Goal: Transaction & Acquisition: Purchase product/service

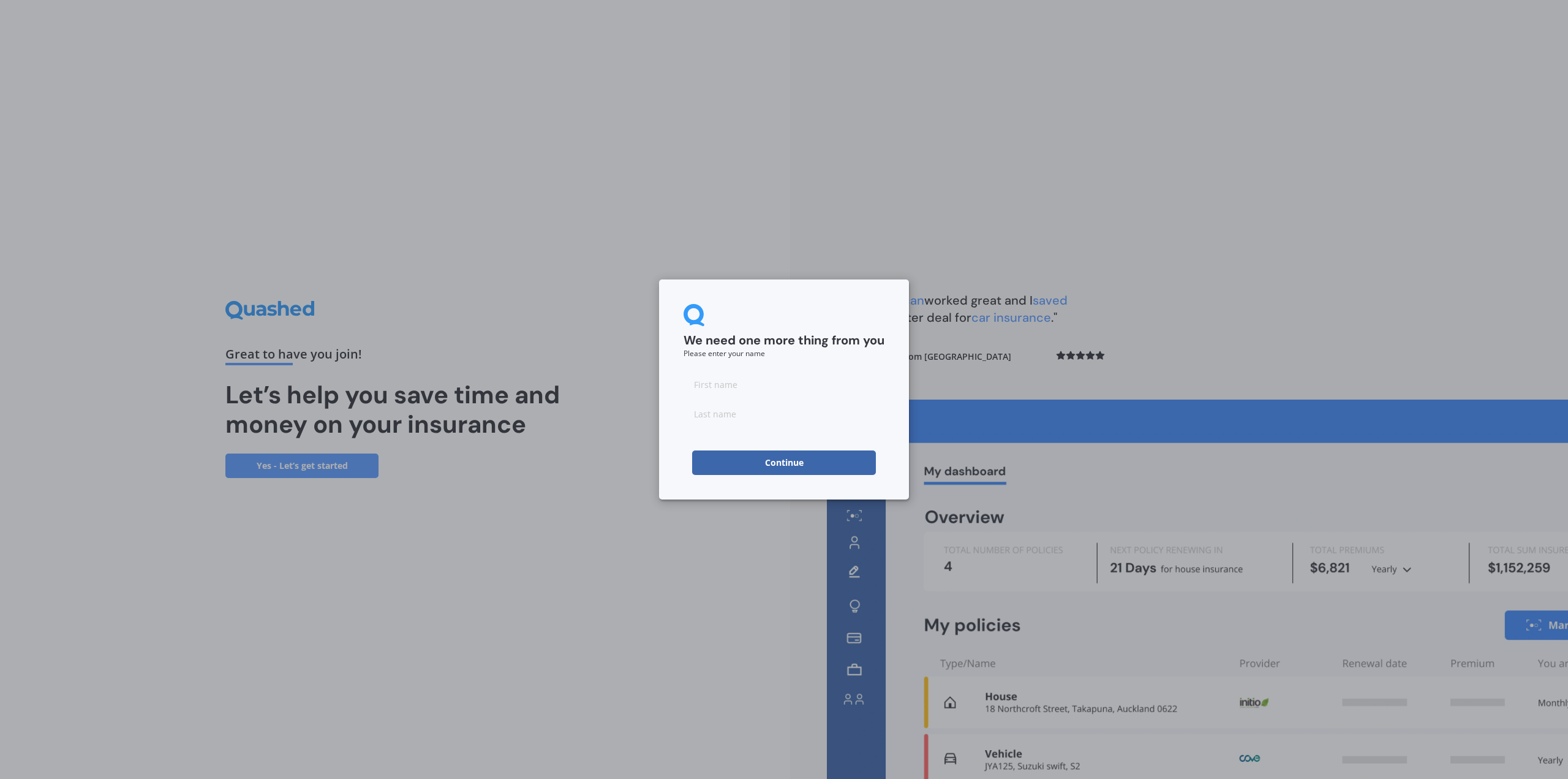
click at [751, 380] on input at bounding box center [784, 384] width 201 height 24
type input "Ben"
type input "[PERSON_NAME]"
click at [710, 458] on button "Continue" at bounding box center [784, 462] width 184 height 24
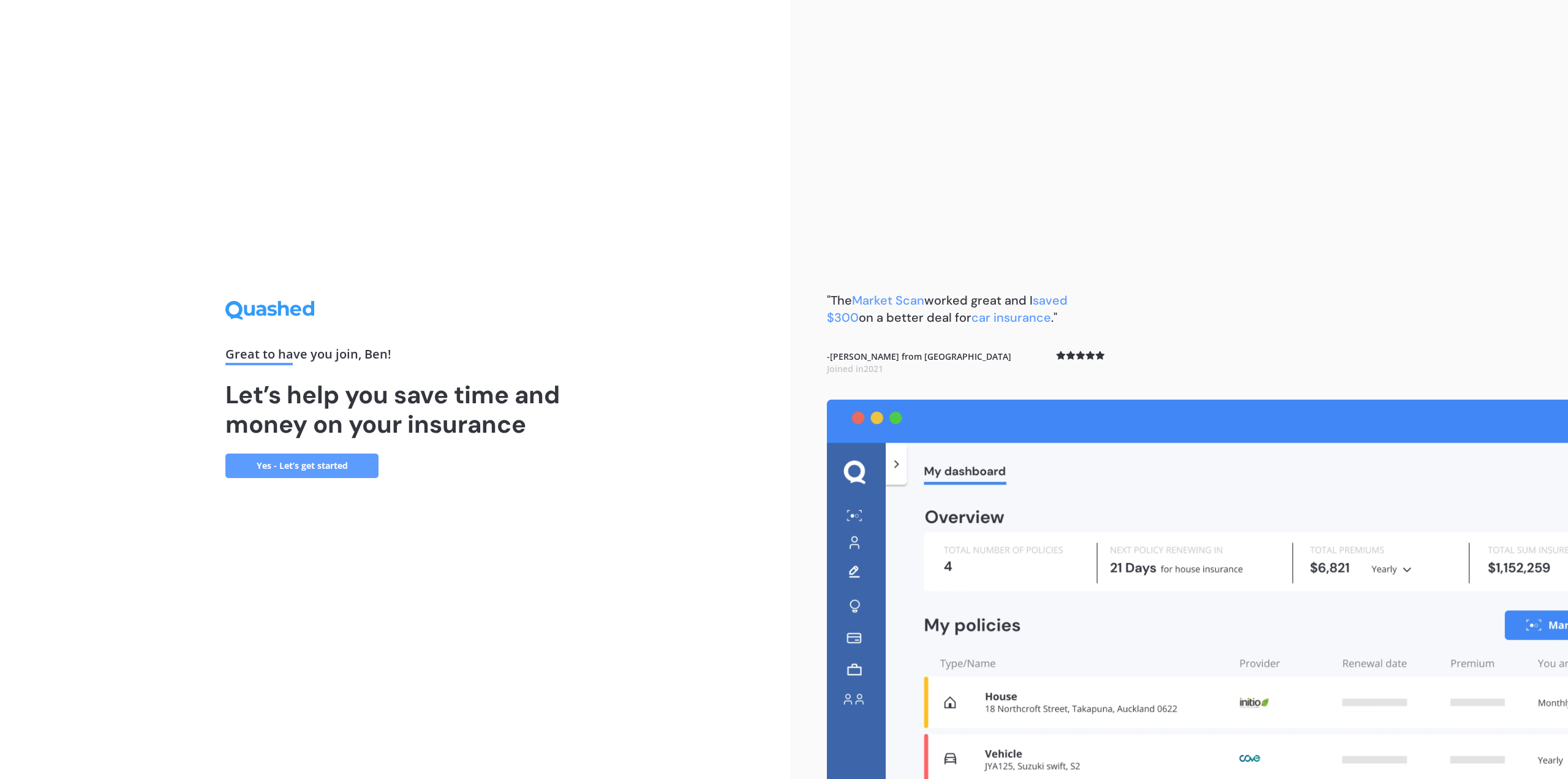
click at [324, 469] on link "Yes - Let’s get started" at bounding box center [302, 465] width 153 height 24
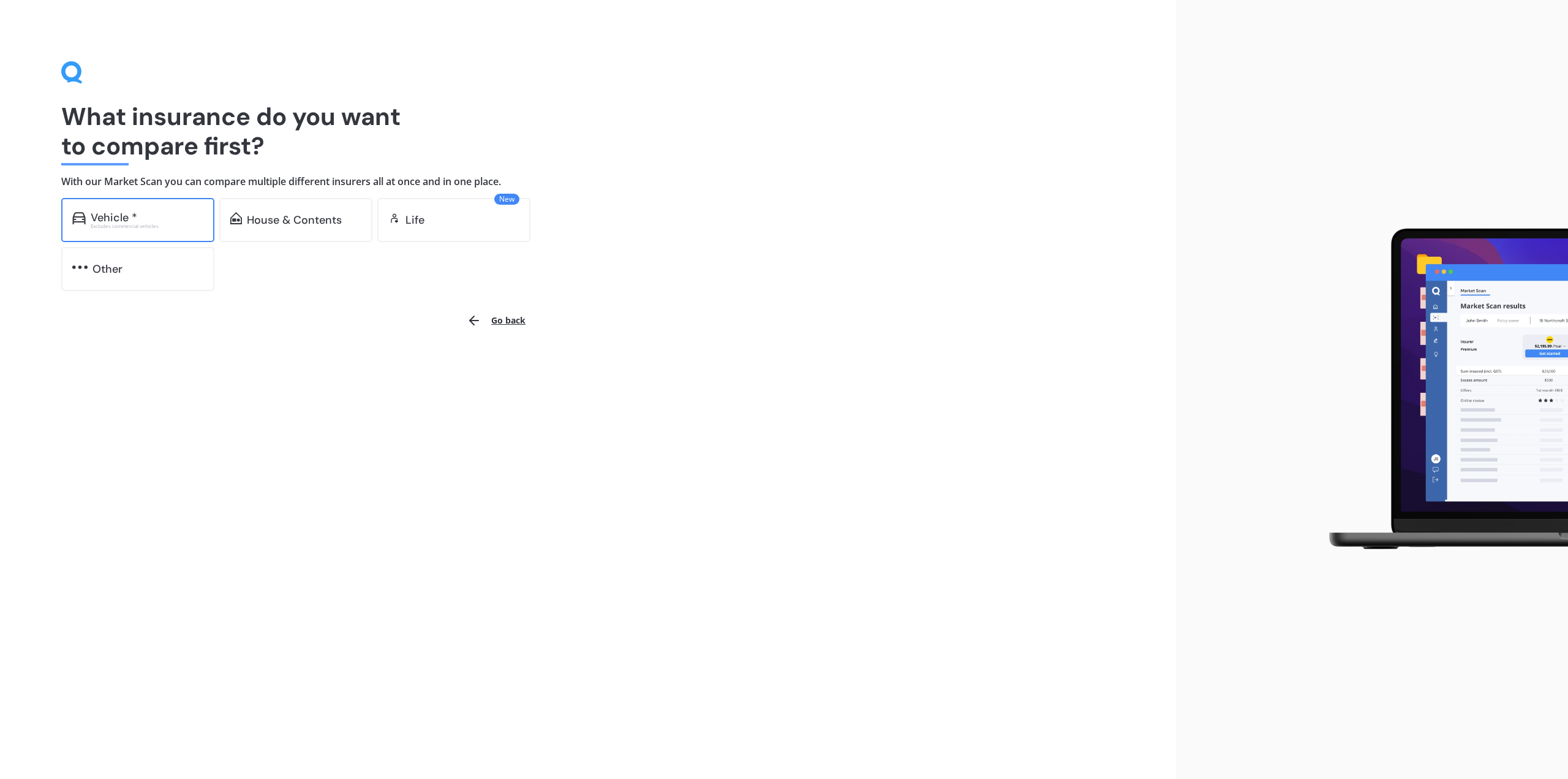
click at [149, 224] on div "Excludes commercial vehicles" at bounding box center [147, 226] width 112 height 5
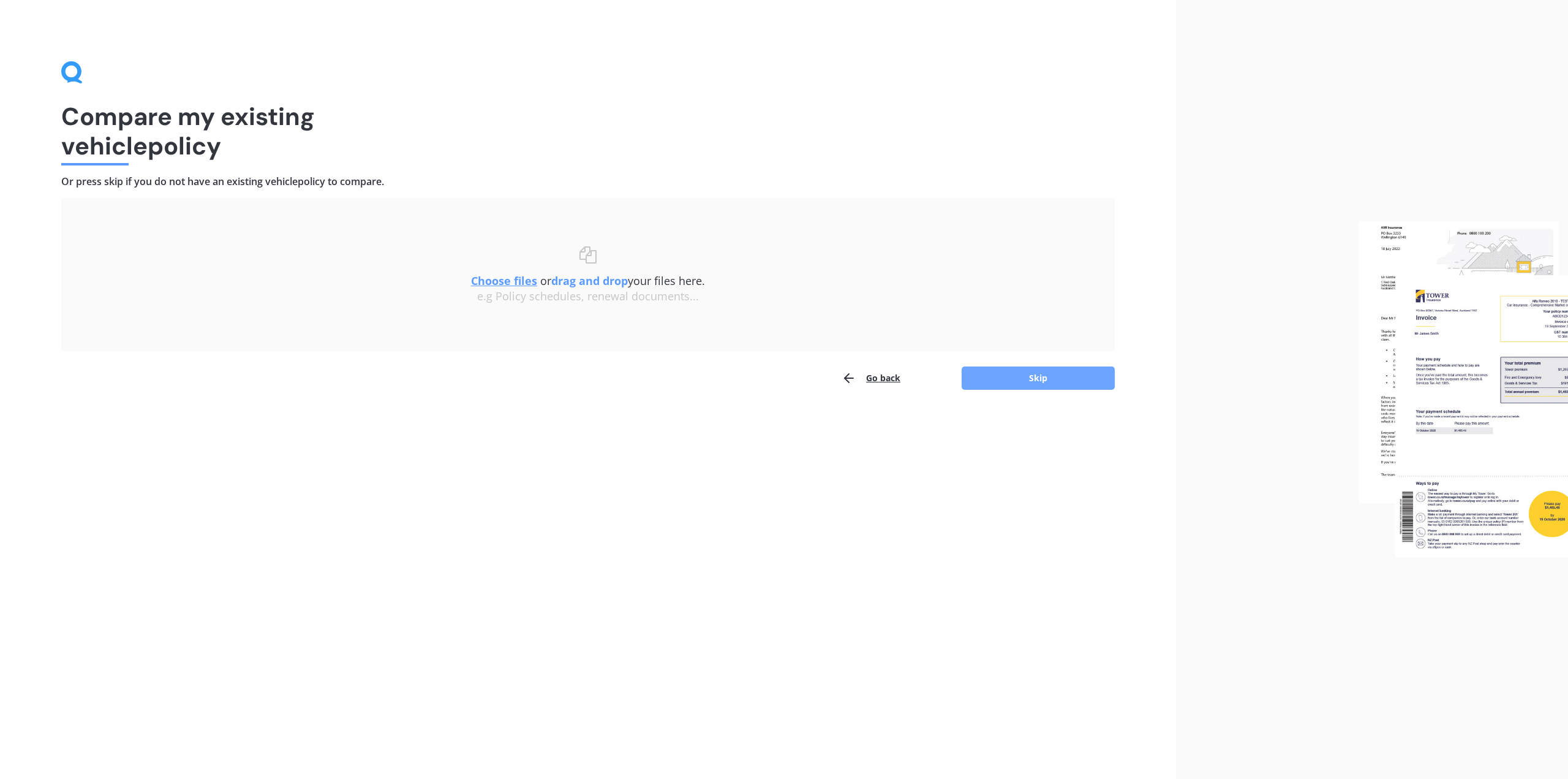
click at [1049, 381] on button "Skip" at bounding box center [1037, 378] width 153 height 24
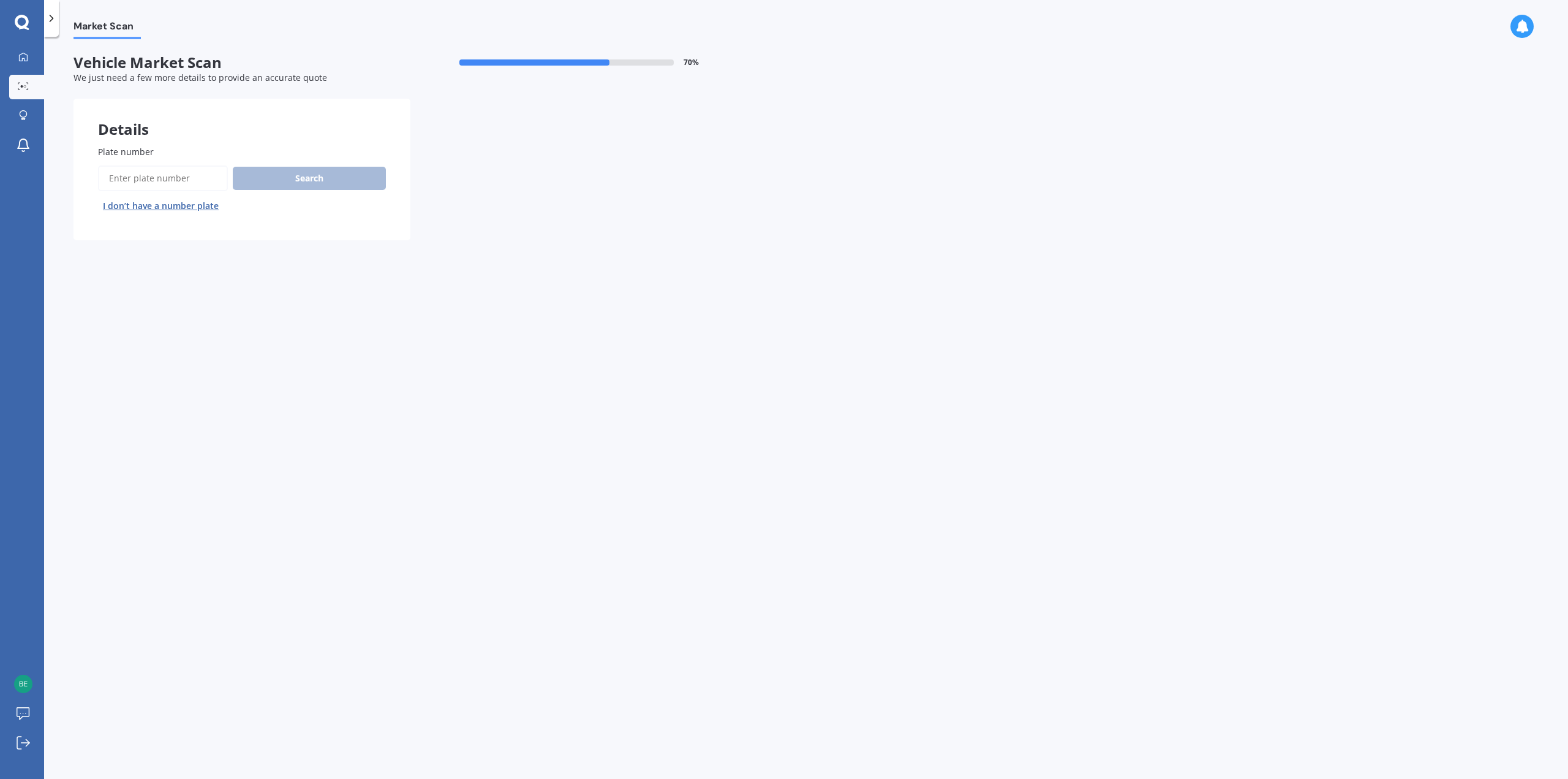
click at [124, 179] on input "Plate number" at bounding box center [162, 178] width 130 height 25
type input "4q11"
click at [348, 180] on button "Search" at bounding box center [309, 179] width 153 height 24
select select "MITSUBISHI"
select select "TRITON"
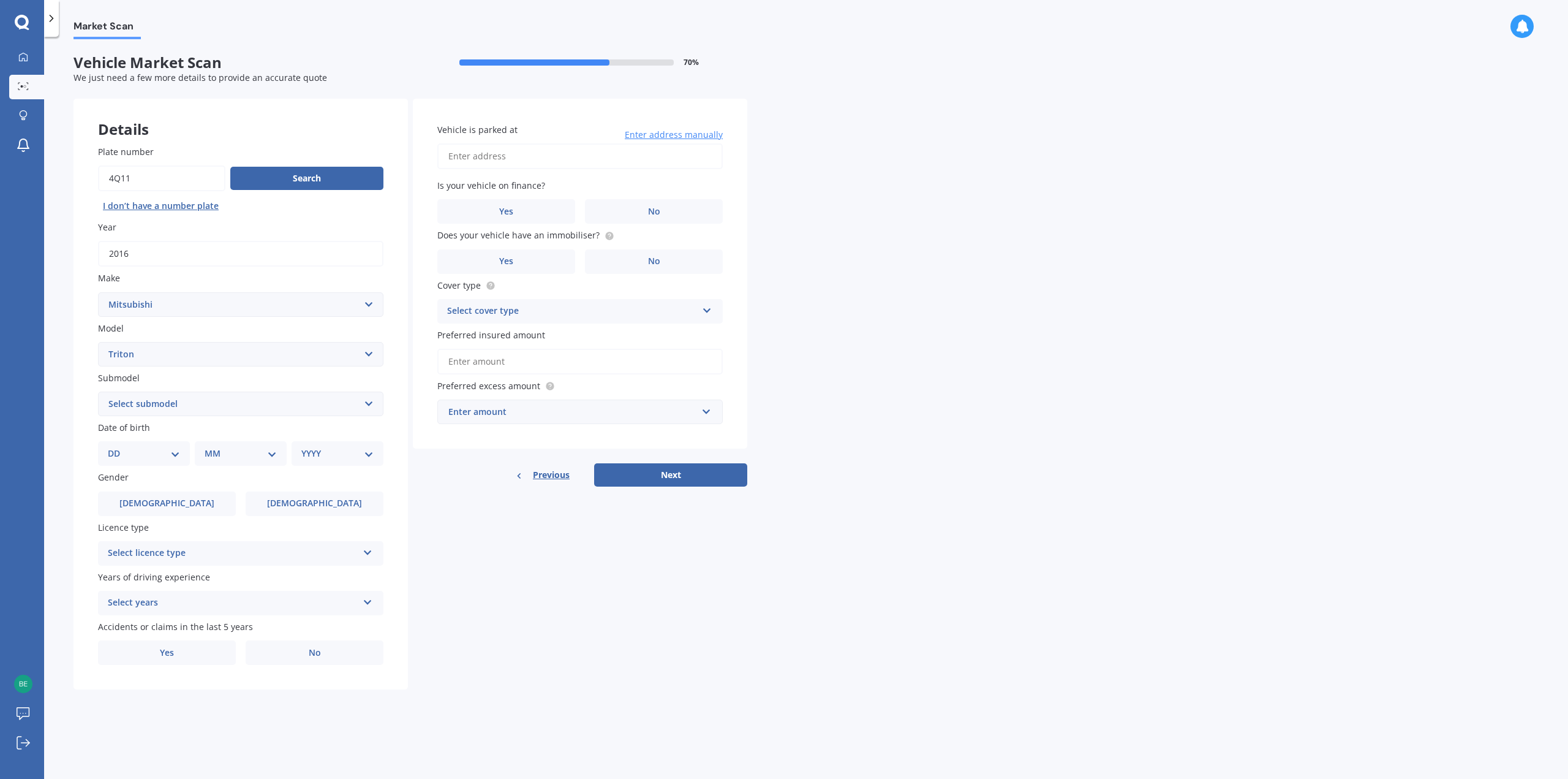
click at [227, 395] on select "Select submodel (All other) 2.4 Litre Petrol 2.5 CDI Diesel 2.8 CDI Diesel 3.2 …" at bounding box center [240, 404] width 286 height 24
select select "4WD DOUBLE CAB GLS 2.4D"
click at [98, 392] on select "Select submodel (All other) 2.4 Litre Petrol 2.5 CDI Diesel 2.8 CDI Diesel 3.2 …" at bounding box center [240, 404] width 286 height 24
click at [168, 452] on select "DD 01 02 03 04 05 06 07 08 09 10 11 12 13 14 15 16 17 18 19 20 21 22 23 24 25 2…" at bounding box center [144, 453] width 73 height 14
select select "13"
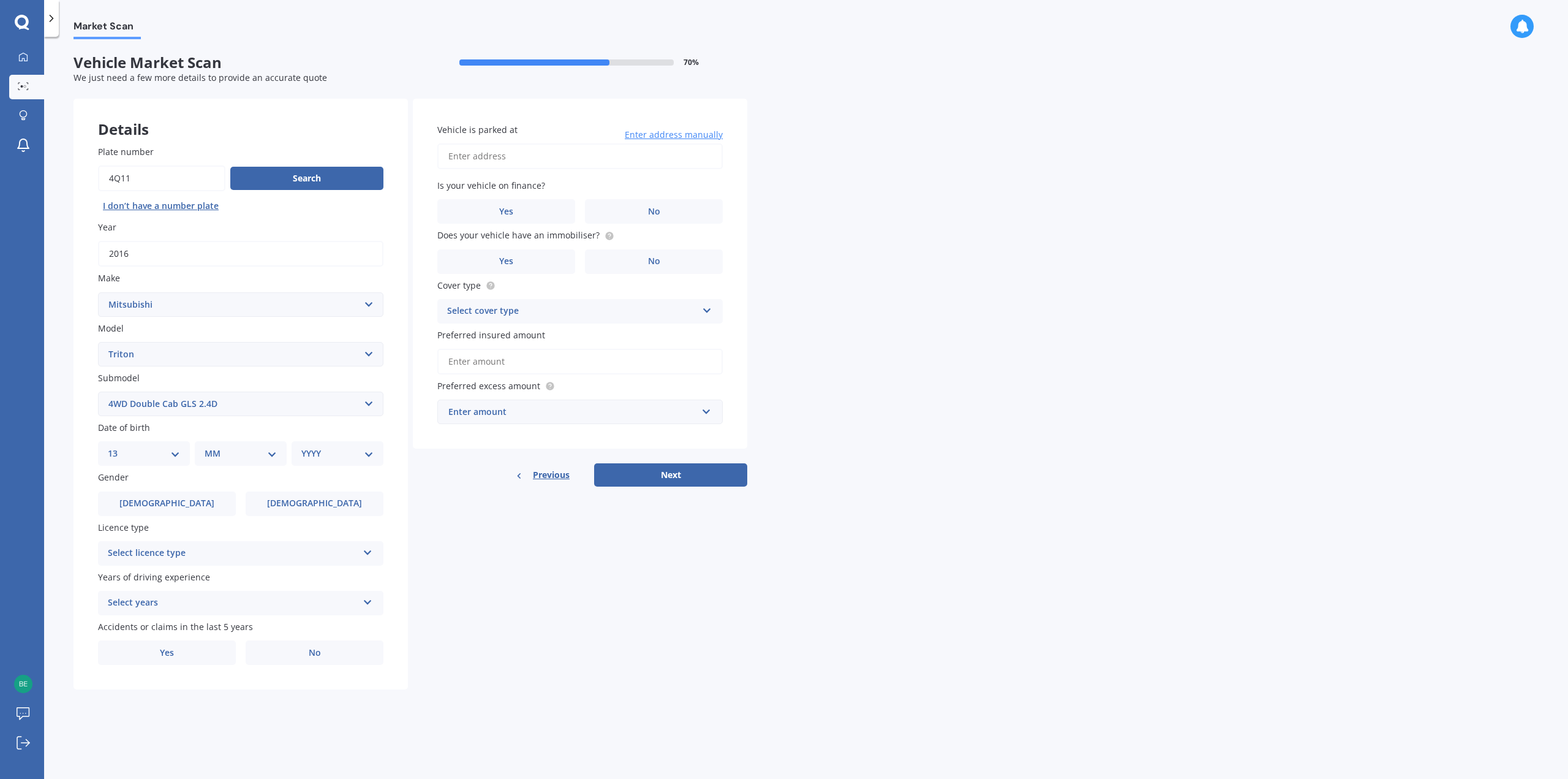
click at [118, 446] on select "DD 01 02 03 04 05 06 07 08 09 10 11 12 13 14 15 16 17 18 19 20 21 22 23 24 25 2…" at bounding box center [144, 453] width 73 height 14
click at [253, 460] on select "MM 01 02 03 04 05 06 07 08 09 10 11 12" at bounding box center [243, 453] width 67 height 14
select select "09"
click at [209, 446] on select "MM 01 02 03 04 05 06 07 08 09 10 11 12" at bounding box center [243, 453] width 67 height 14
click at [348, 452] on select "YYYY 2025 2024 2023 2022 2021 2020 2019 2018 2017 2016 2015 2014 2013 2012 2011…" at bounding box center [335, 453] width 67 height 14
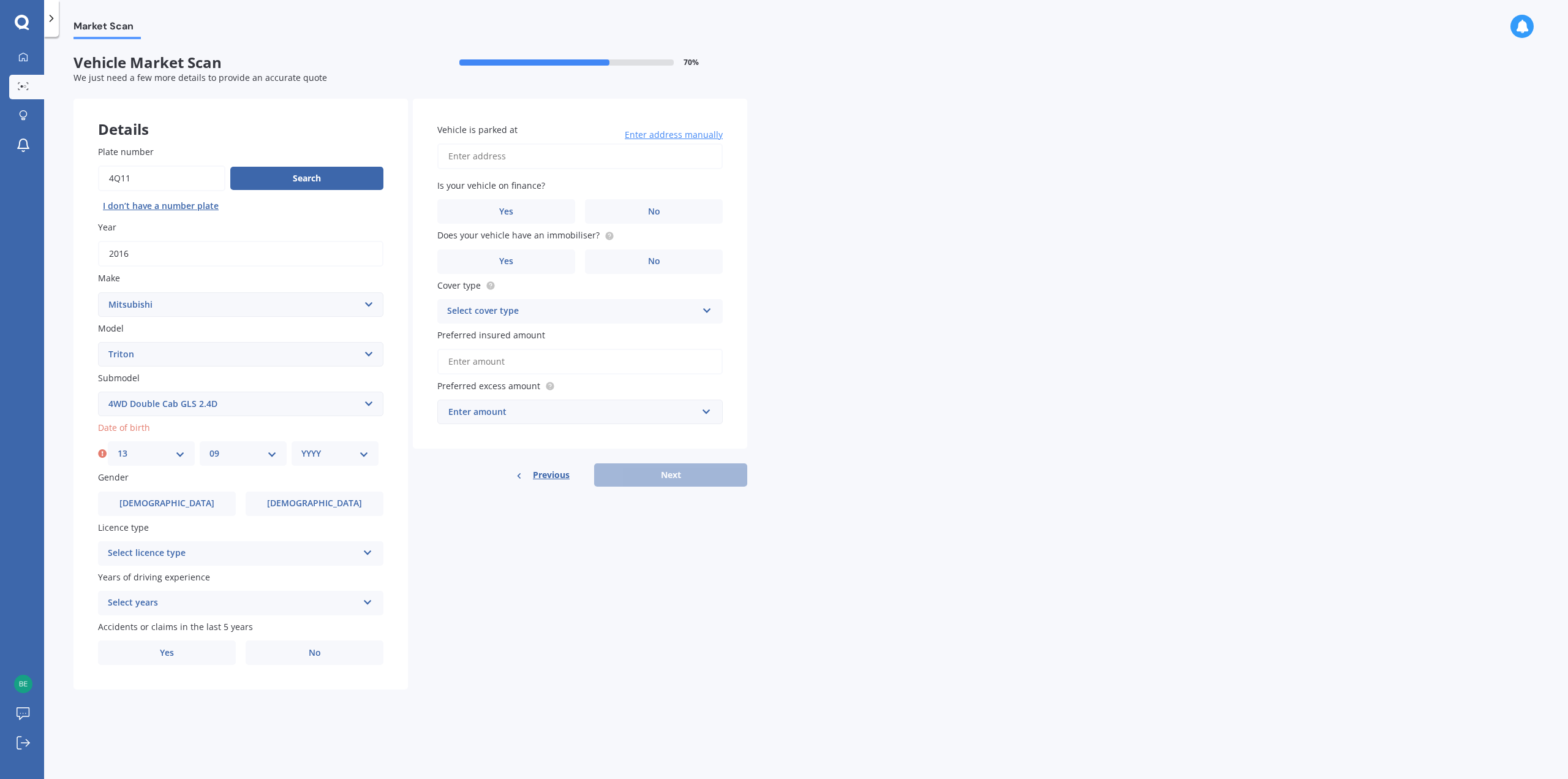
select select "1995"
click at [301, 446] on select "YYYY 2025 2024 2023 2022 2021 2020 2019 2018 2017 2016 2015 2014 2013 2012 2011…" at bounding box center [335, 453] width 67 height 14
click at [197, 504] on label "[DEMOGRAPHIC_DATA]" at bounding box center [167, 503] width 138 height 24
click at [0, 0] on input "[DEMOGRAPHIC_DATA]" at bounding box center [0, 0] width 0 height 0
click at [252, 546] on div "Select licence type" at bounding box center [233, 553] width 250 height 15
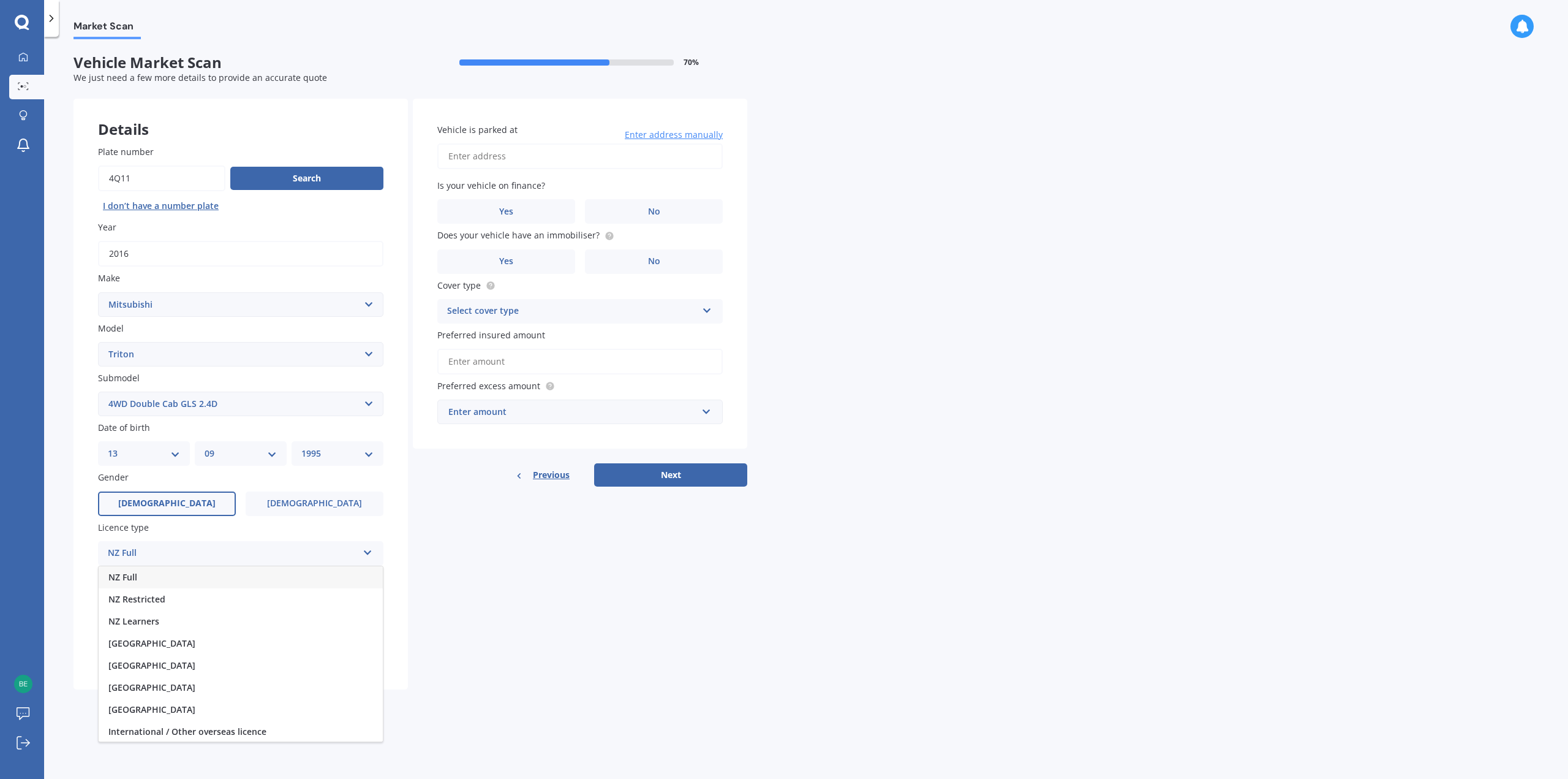
click at [221, 577] on div "NZ Full" at bounding box center [240, 577] width 284 height 22
click at [292, 603] on div "Select years" at bounding box center [233, 603] width 250 height 15
click at [197, 627] on div "5 or more years" at bounding box center [240, 627] width 284 height 22
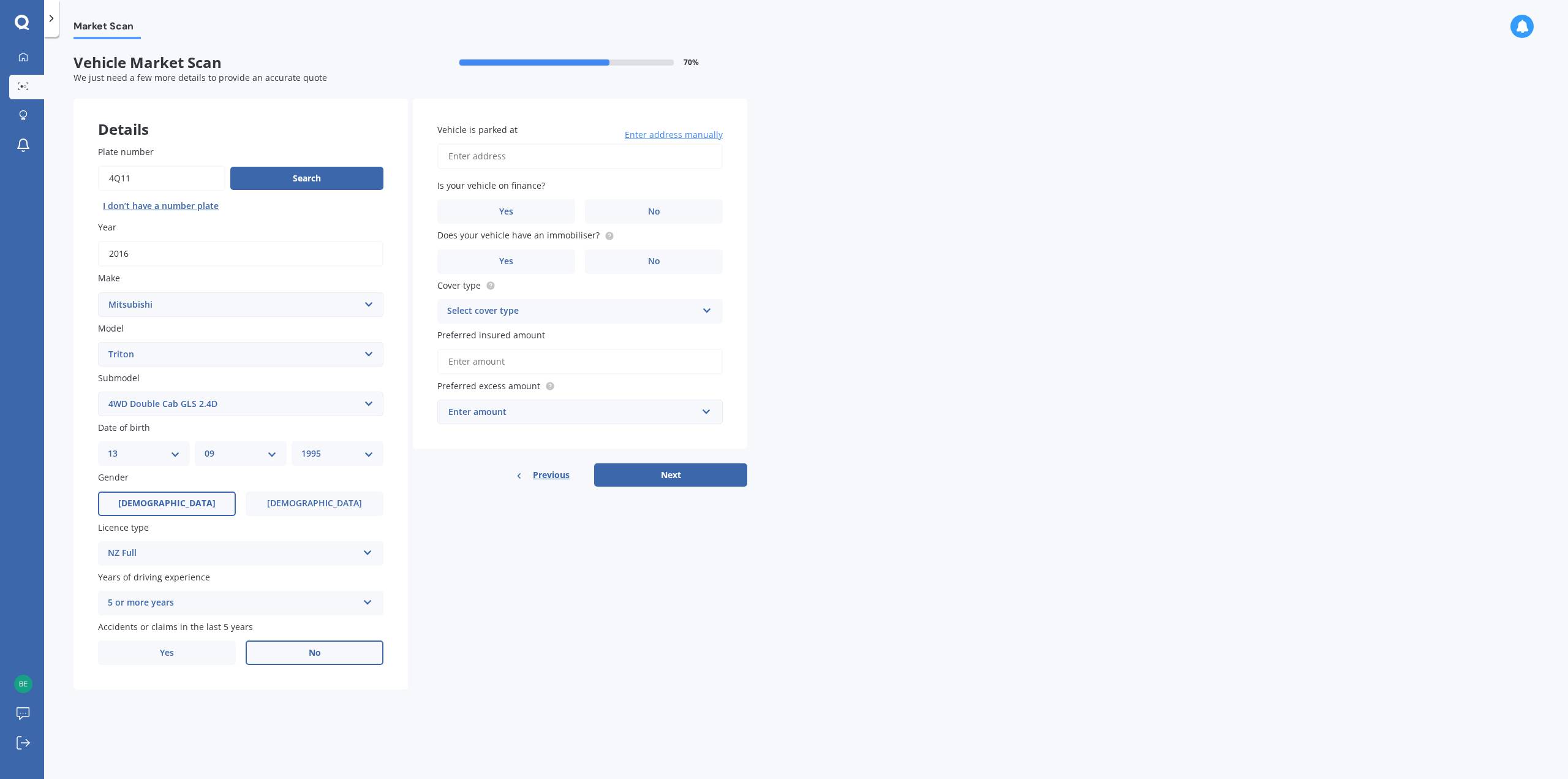
click at [270, 650] on label "No" at bounding box center [315, 652] width 138 height 24
click at [0, 0] on input "No" at bounding box center [0, 0] width 0 height 0
click at [611, 213] on label "No" at bounding box center [654, 211] width 138 height 24
click at [0, 0] on input "No" at bounding box center [0, 0] width 0 height 0
click at [622, 265] on label "No" at bounding box center [654, 261] width 138 height 24
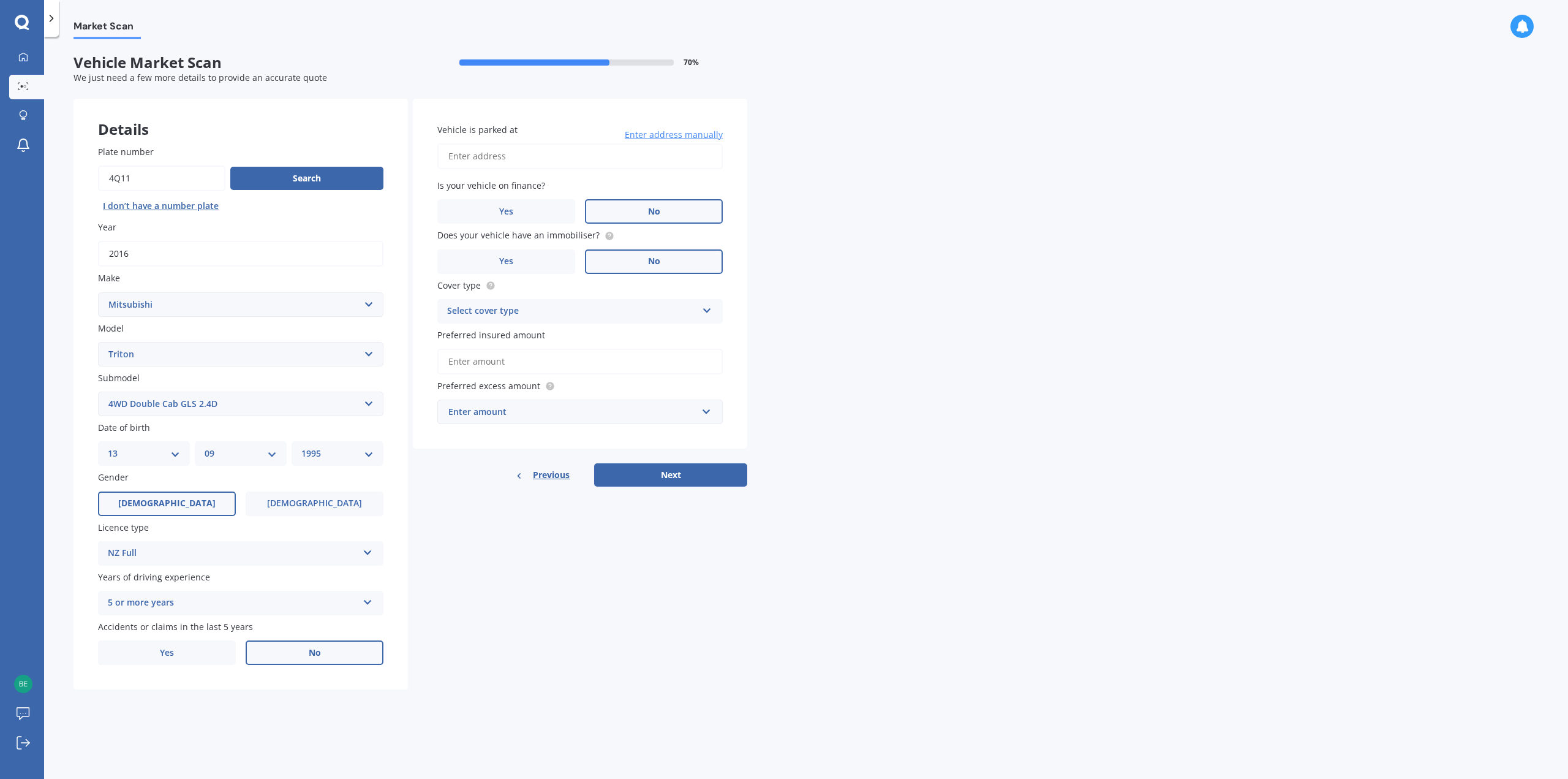
click at [0, 0] on input "No" at bounding box center [0, 0] width 0 height 0
click at [599, 308] on div "Select cover type" at bounding box center [572, 311] width 250 height 15
drag, startPoint x: 566, startPoint y: 341, endPoint x: 534, endPoint y: 348, distance: 32.8
click at [566, 340] on div "Comprehensive" at bounding box center [579, 335] width 284 height 22
click at [518, 371] on input "Preferred insured amount" at bounding box center [579, 361] width 286 height 25
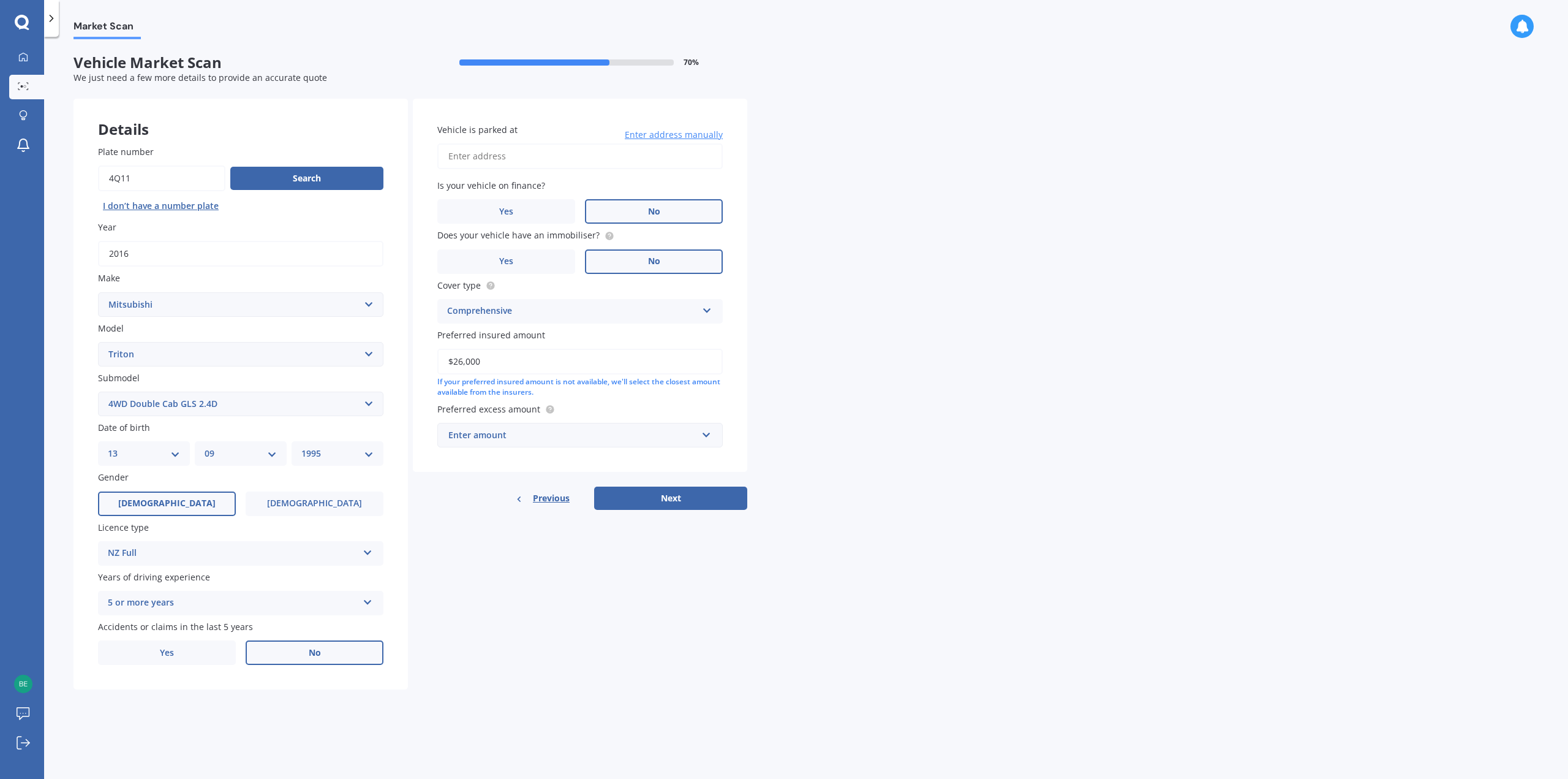
type input "$26,000"
click at [535, 433] on div "Enter amount" at bounding box center [572, 434] width 248 height 14
click at [517, 553] on div "$1,000" at bounding box center [579, 548] width 284 height 23
click at [650, 494] on button "Next" at bounding box center [670, 498] width 153 height 24
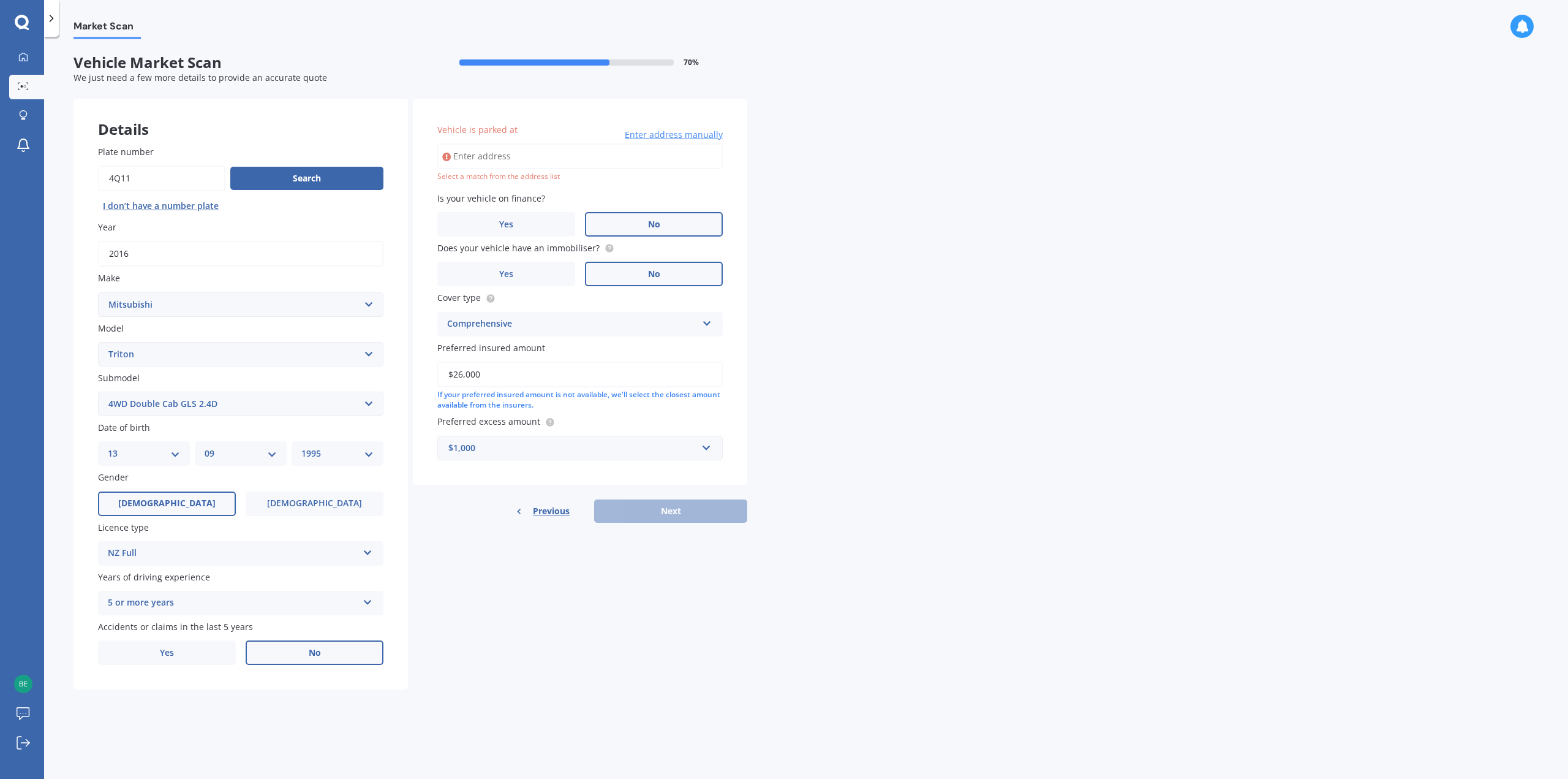
click at [520, 153] on input "Vehicle is parked at" at bounding box center [579, 156] width 286 height 25
type input "[STREET_ADDRESS]"
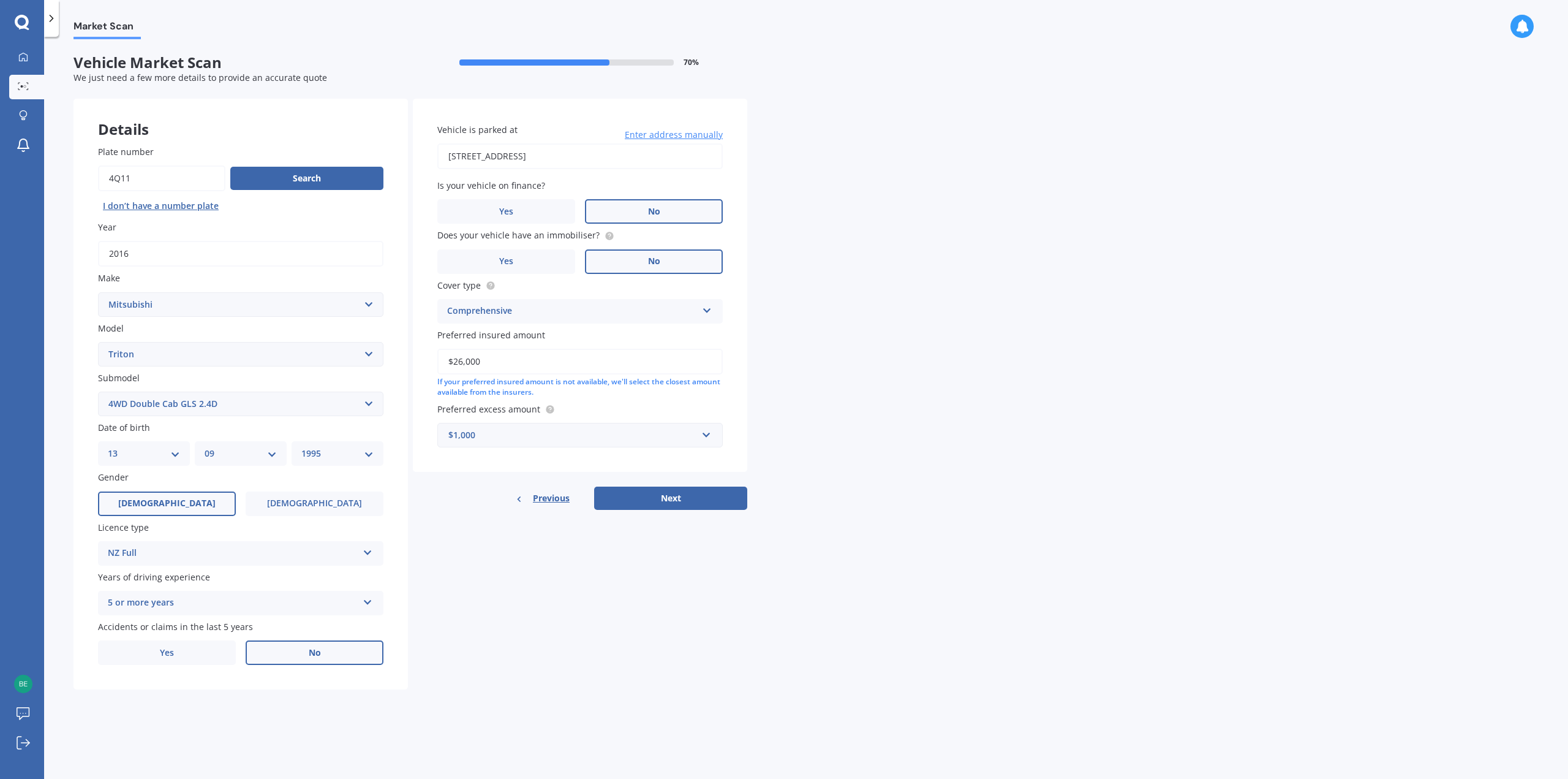
click at [652, 492] on button "Next" at bounding box center [670, 498] width 153 height 24
select select "13"
select select "09"
select select "1995"
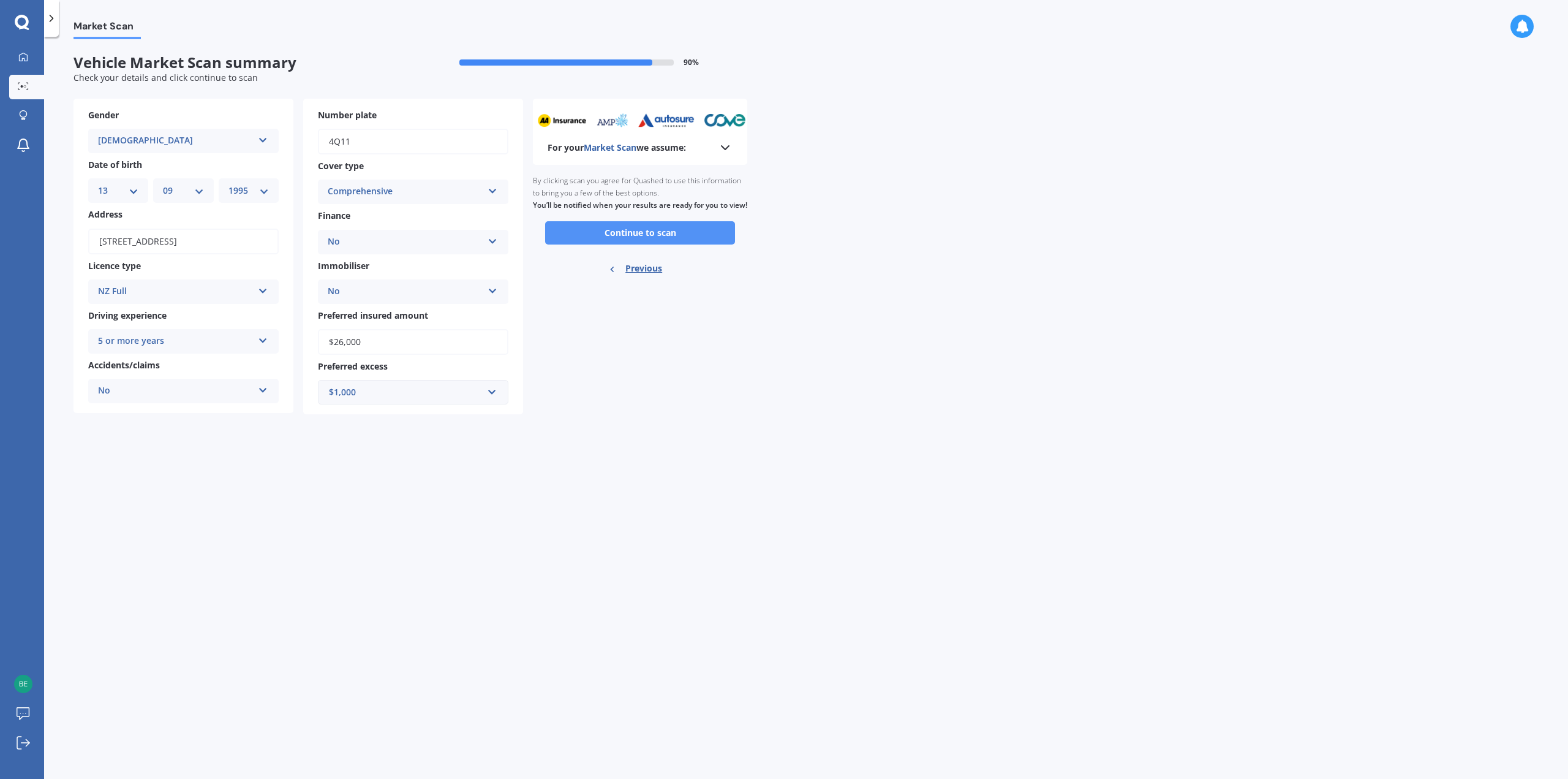
click at [628, 245] on button "Continue to scan" at bounding box center [639, 233] width 190 height 24
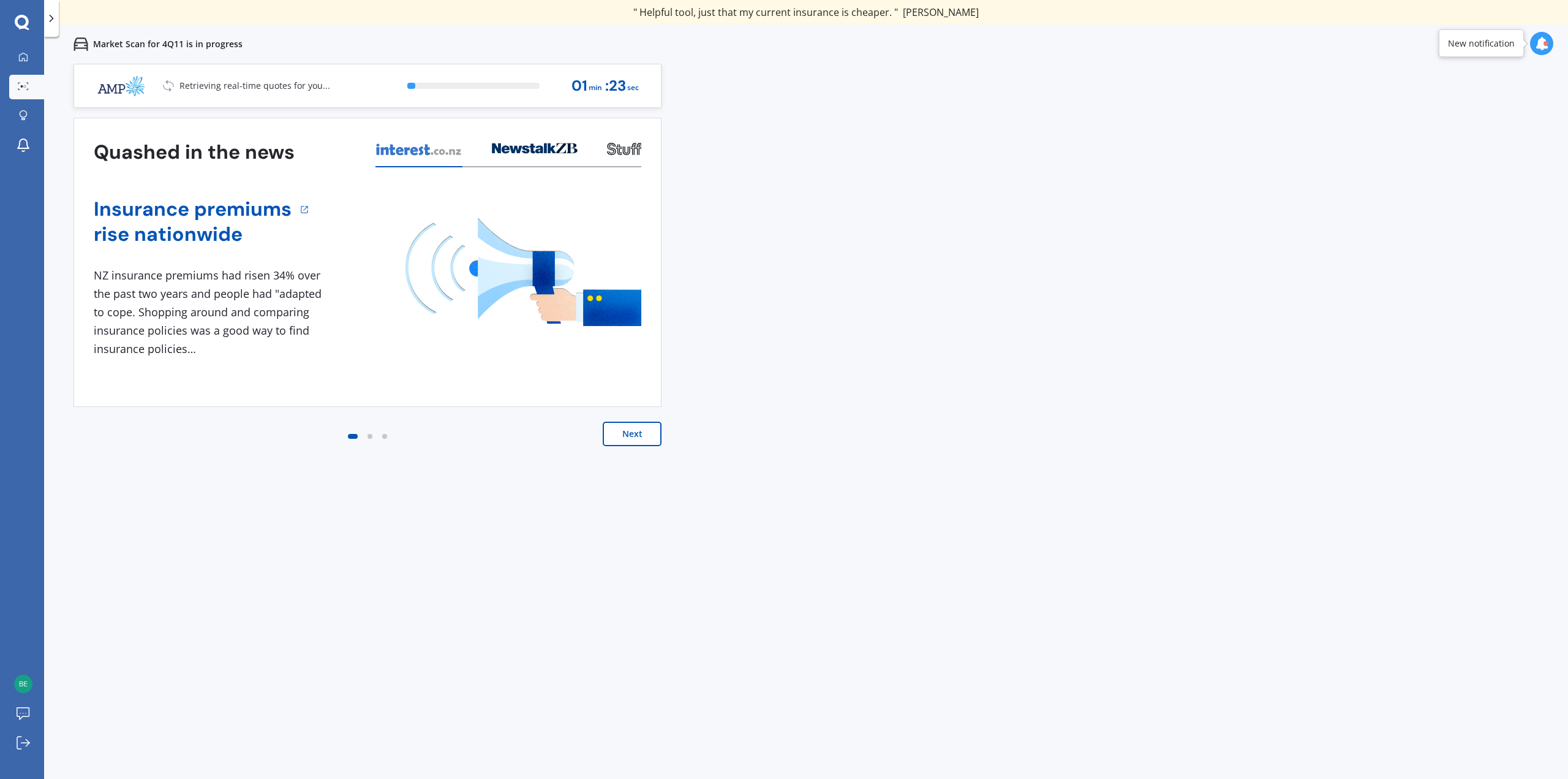
click at [632, 435] on button "Next" at bounding box center [632, 433] width 59 height 24
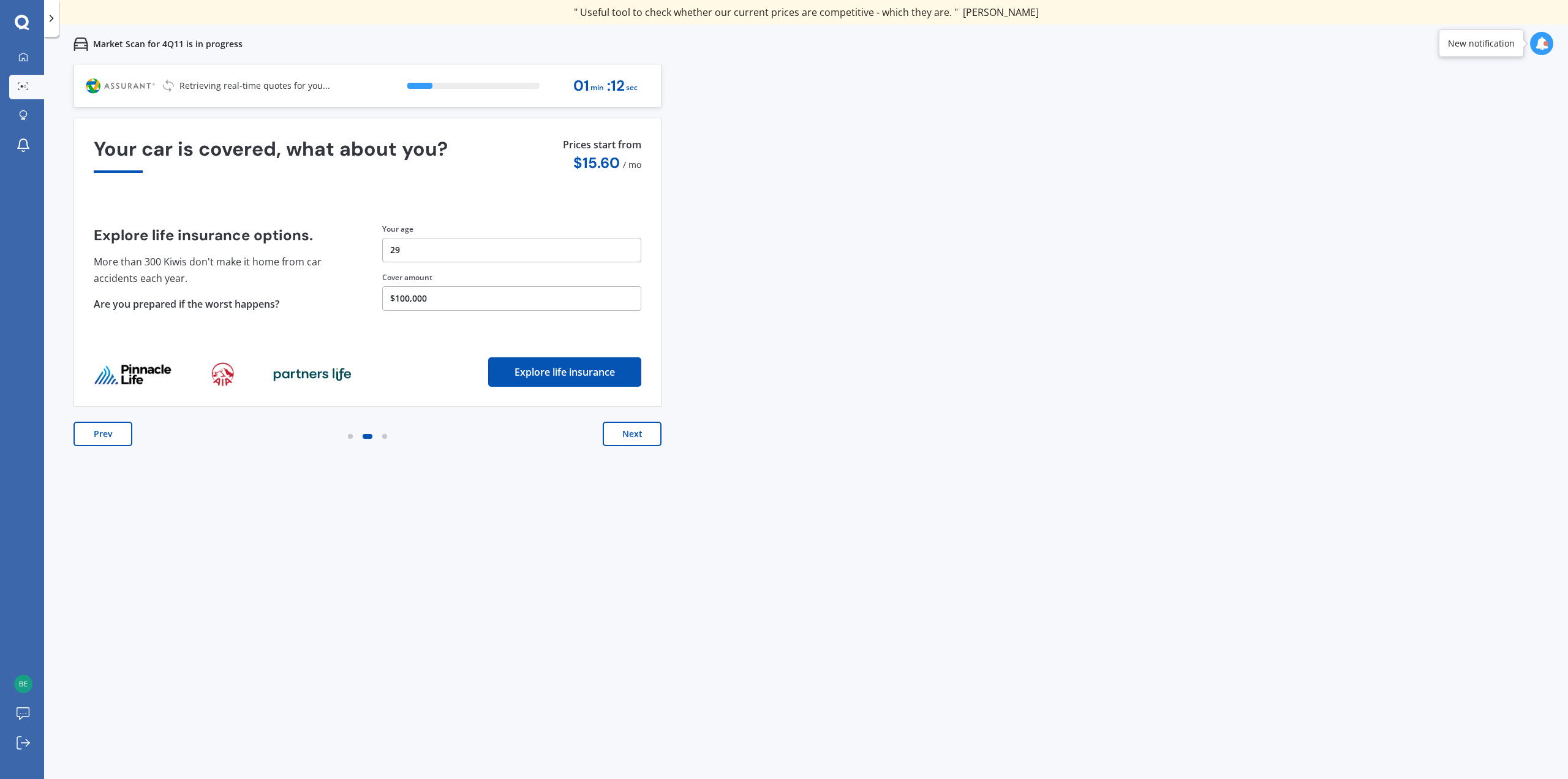
click at [629, 433] on button "Next" at bounding box center [632, 433] width 59 height 24
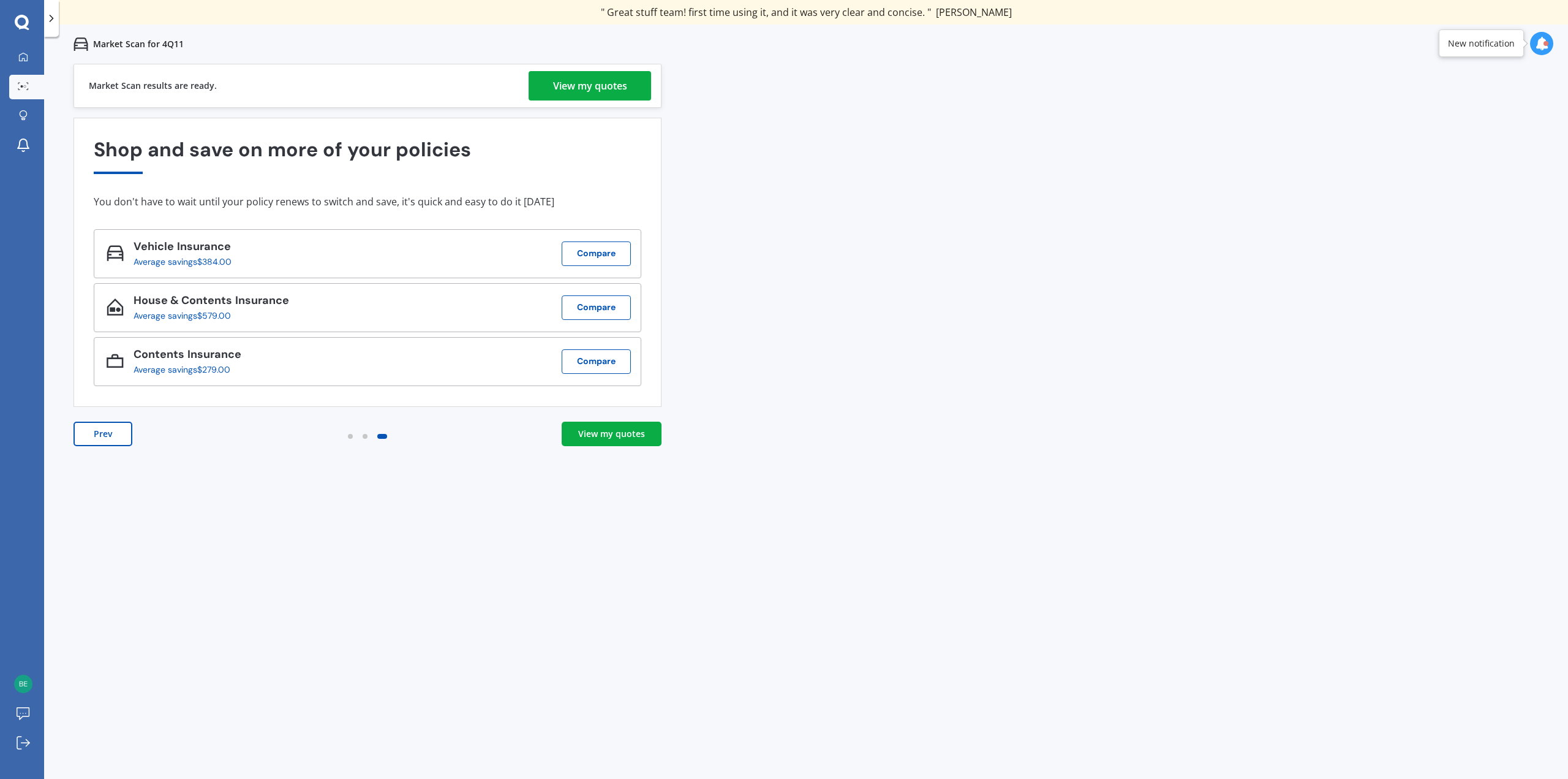
click at [625, 433] on div "View my quotes" at bounding box center [612, 433] width 67 height 13
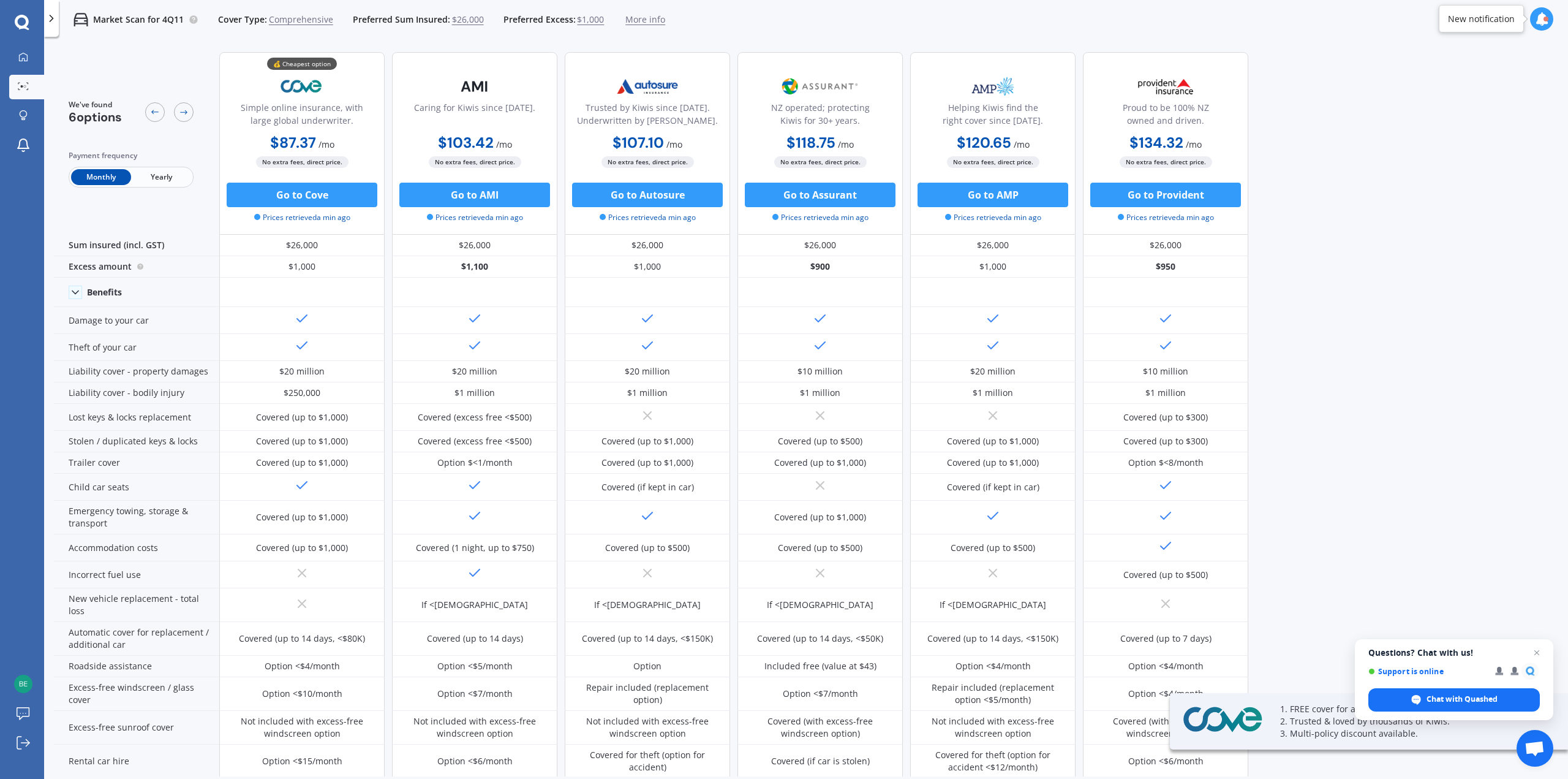
click at [156, 172] on span "Yearly" at bounding box center [161, 177] width 60 height 16
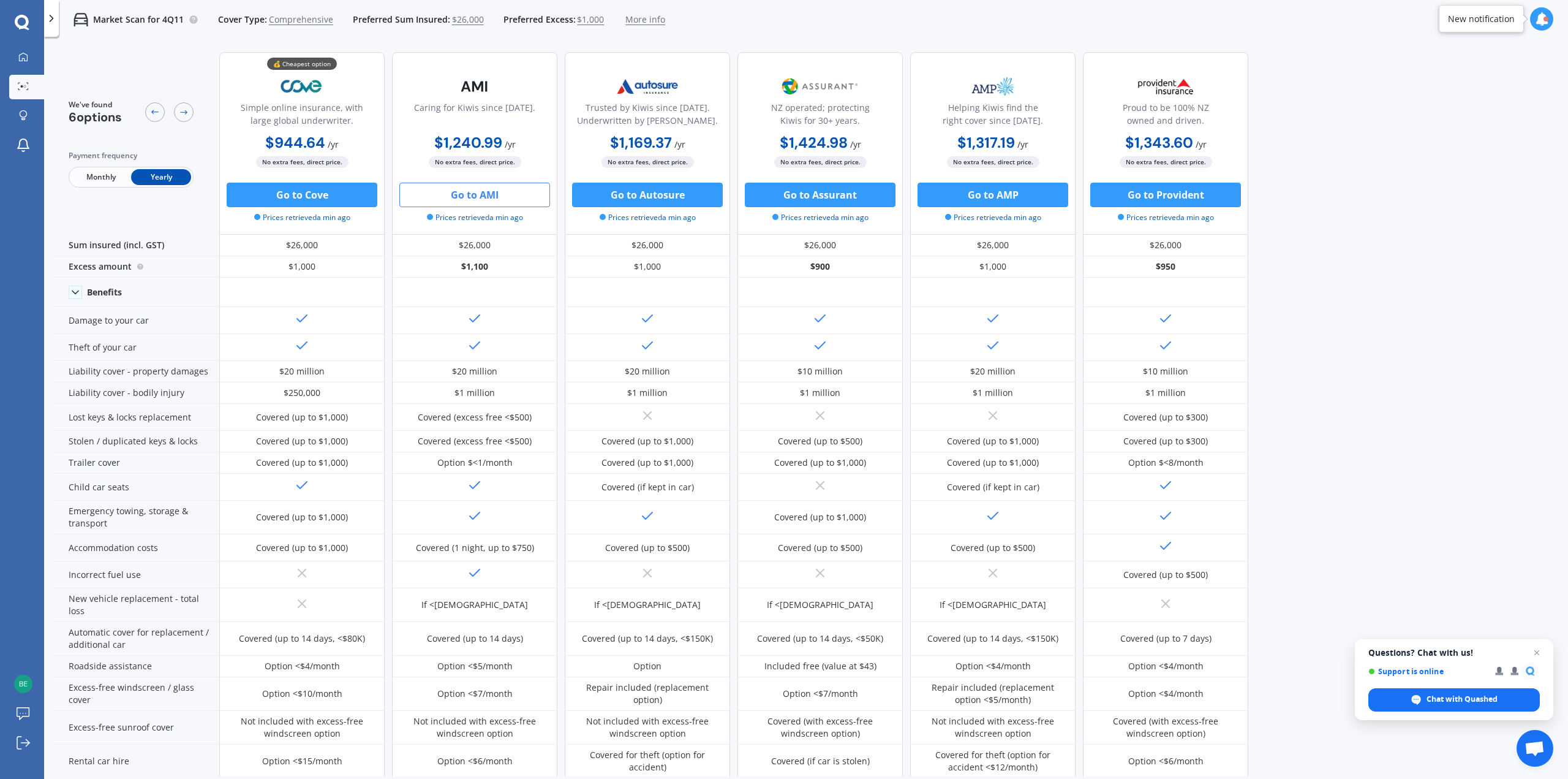
click at [478, 196] on button "Go to AMI" at bounding box center [474, 194] width 151 height 24
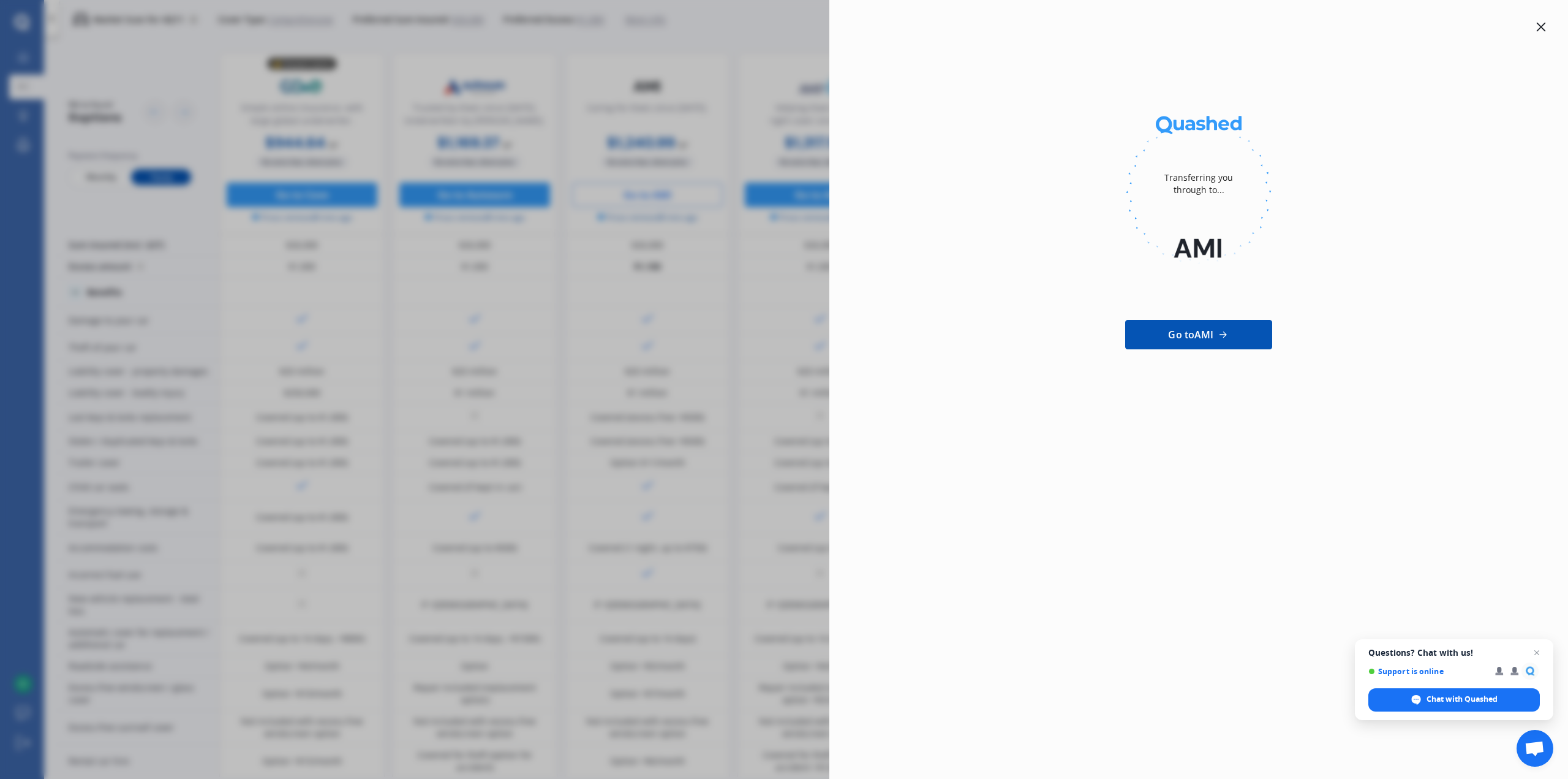
click at [1183, 336] on span "Go to AMI" at bounding box center [1191, 335] width 45 height 15
click at [569, 333] on div "Transferring you through to... Go to AMI" at bounding box center [784, 389] width 1568 height 779
click at [765, 422] on div "Transferring you through to... Go to AMI" at bounding box center [784, 389] width 1568 height 779
click at [1546, 25] on div at bounding box center [1541, 27] width 15 height 15
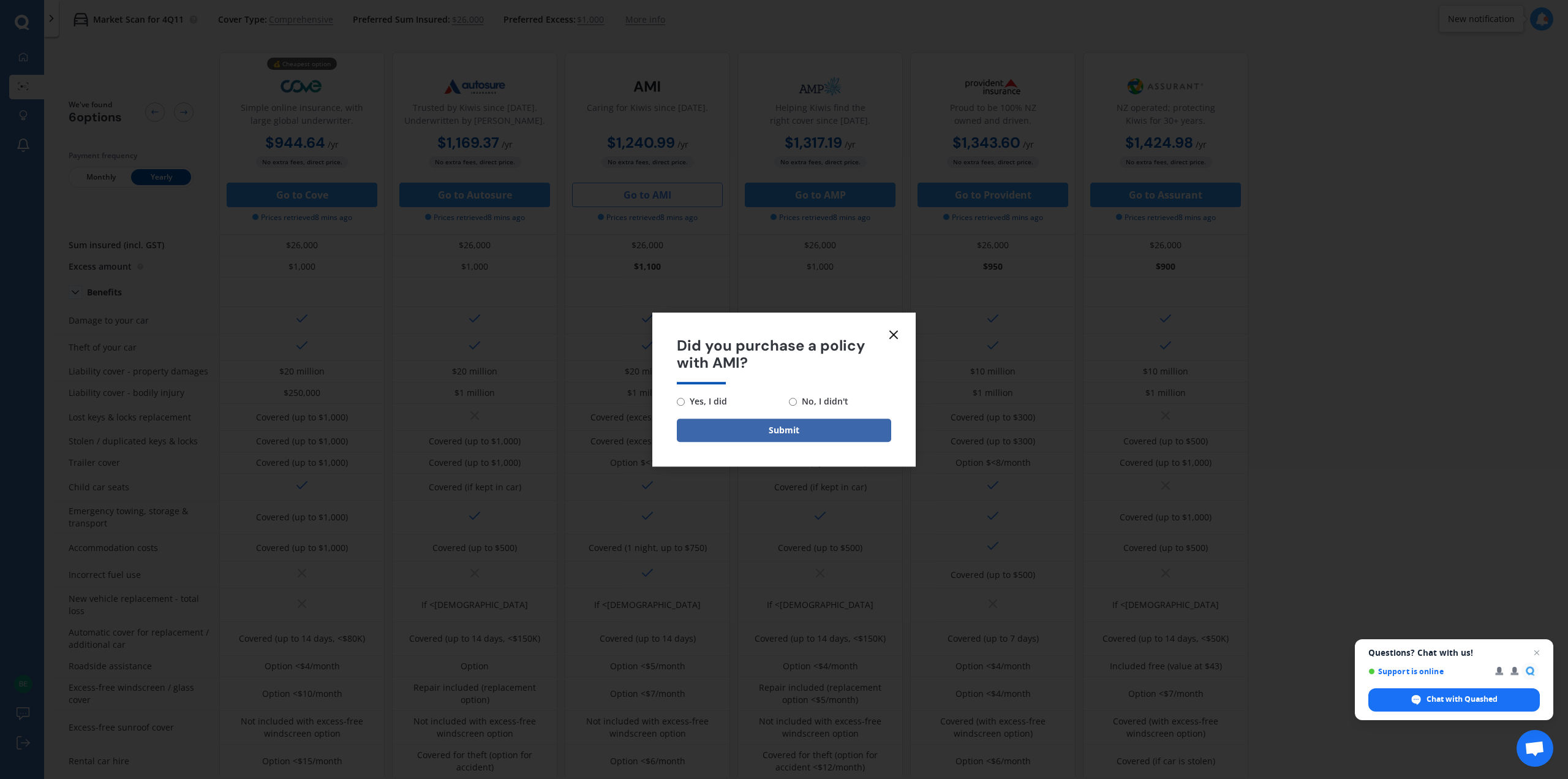
click at [894, 333] on icon at bounding box center [893, 335] width 15 height 15
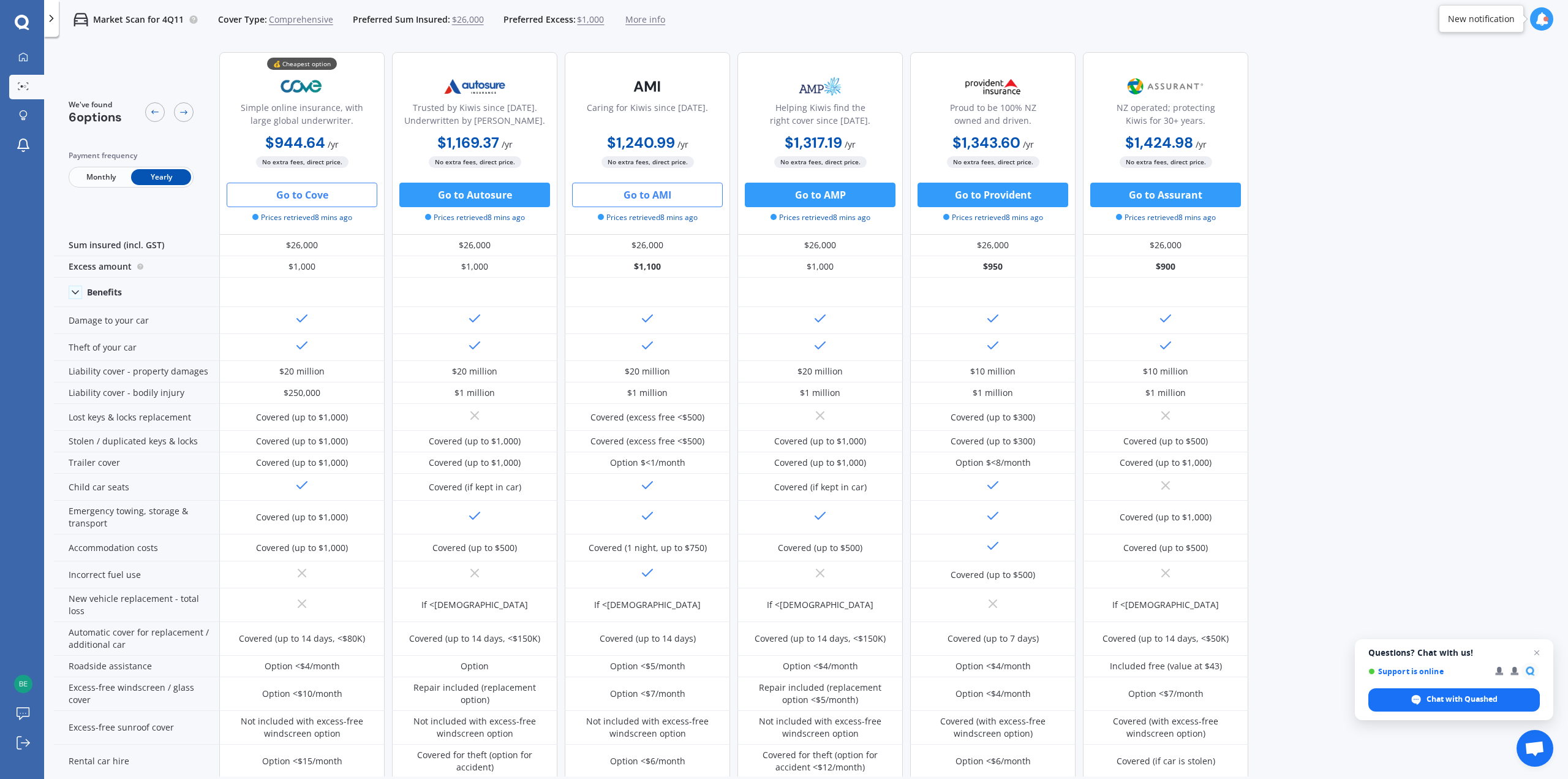
click at [324, 194] on button "Go to Cove" at bounding box center [302, 194] width 151 height 24
